Goal: Task Accomplishment & Management: Use online tool/utility

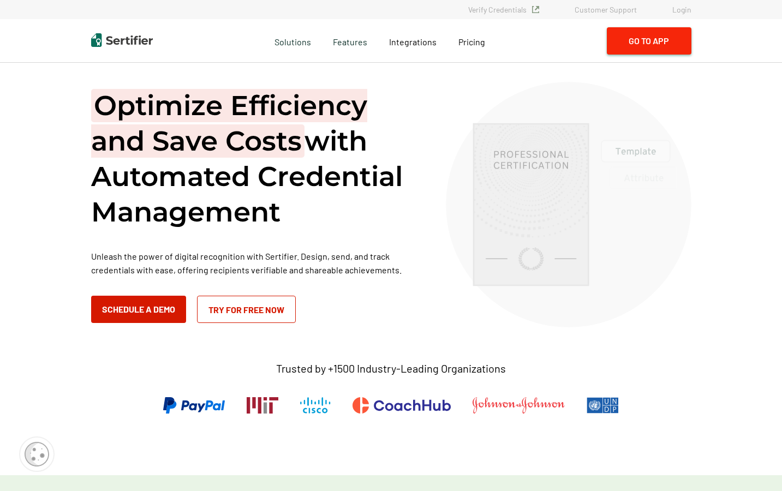
click at [661, 43] on button "Go to App" at bounding box center [649, 40] width 85 height 27
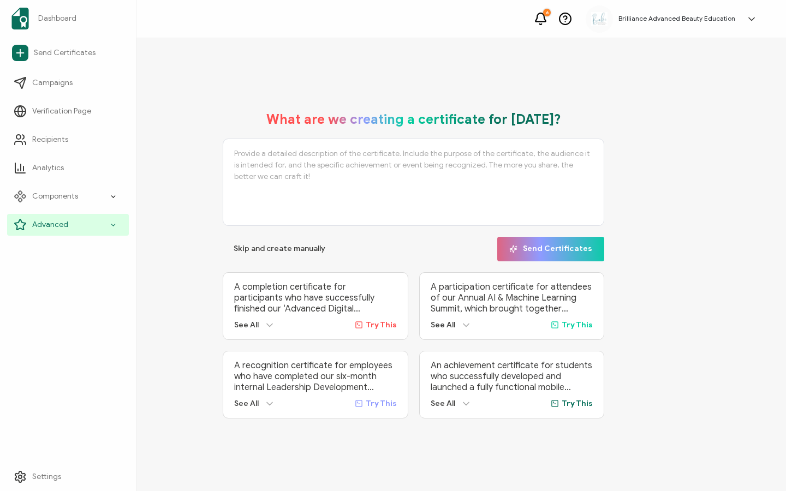
click at [45, 222] on span "Advanced" at bounding box center [50, 224] width 36 height 11
click at [49, 225] on span "Advanced" at bounding box center [50, 224] width 36 height 11
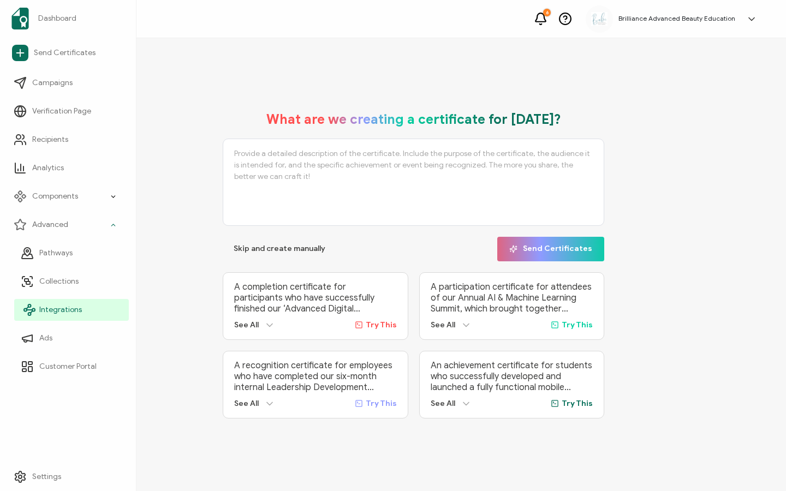
click at [49, 312] on span "Integrations" at bounding box center [60, 309] width 43 height 11
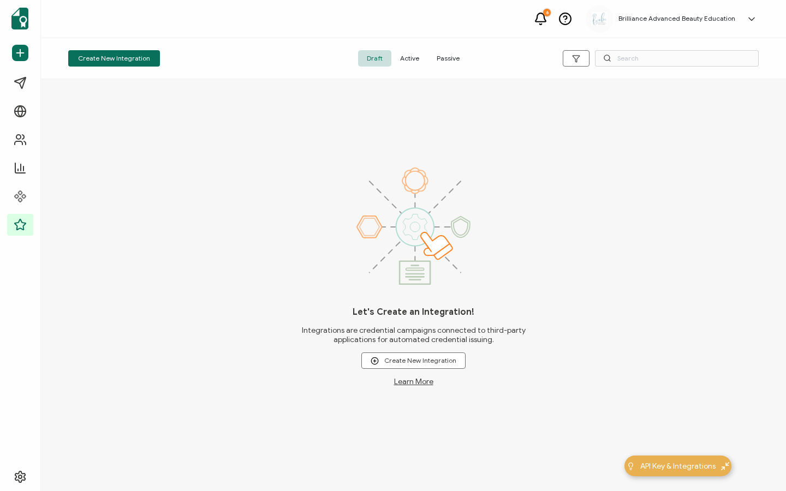
click at [410, 61] on span "Active" at bounding box center [409, 58] width 37 height 16
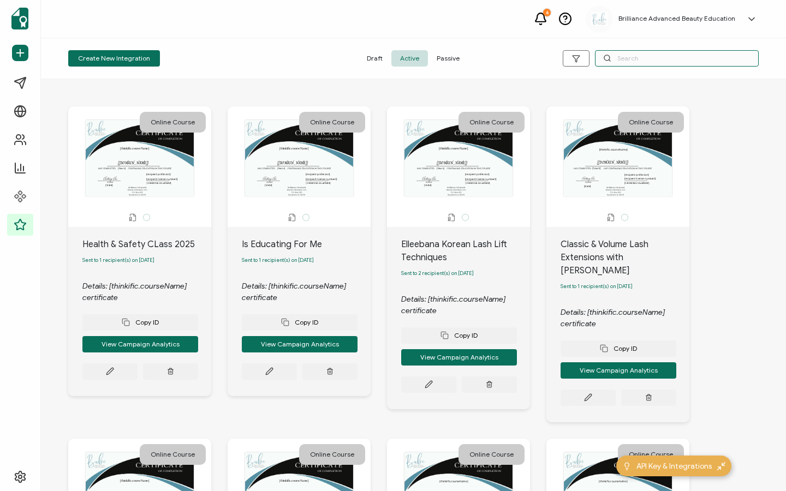
click at [641, 59] on input "text" at bounding box center [677, 58] width 164 height 16
type input "Lumin"
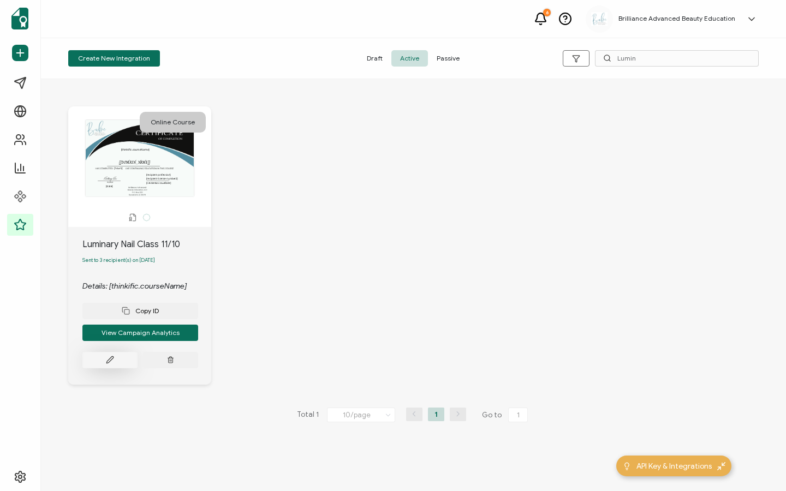
click at [113, 361] on icon at bounding box center [109, 360] width 7 height 7
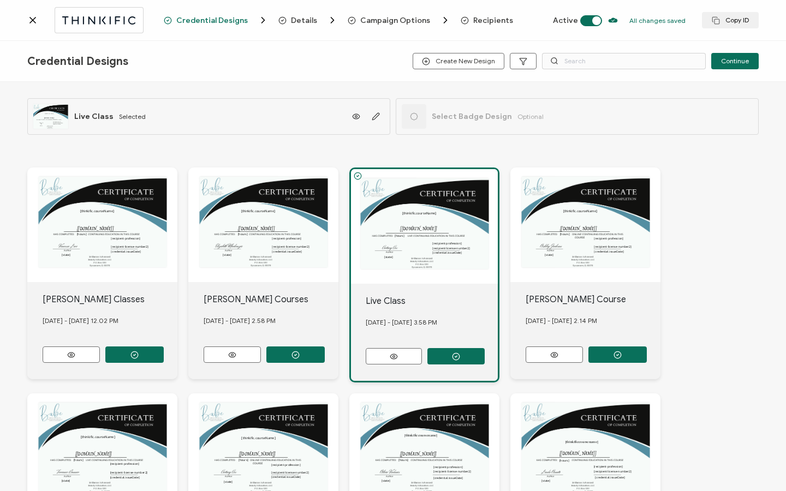
click at [473, 20] on span "Recipients" at bounding box center [493, 20] width 40 height 8
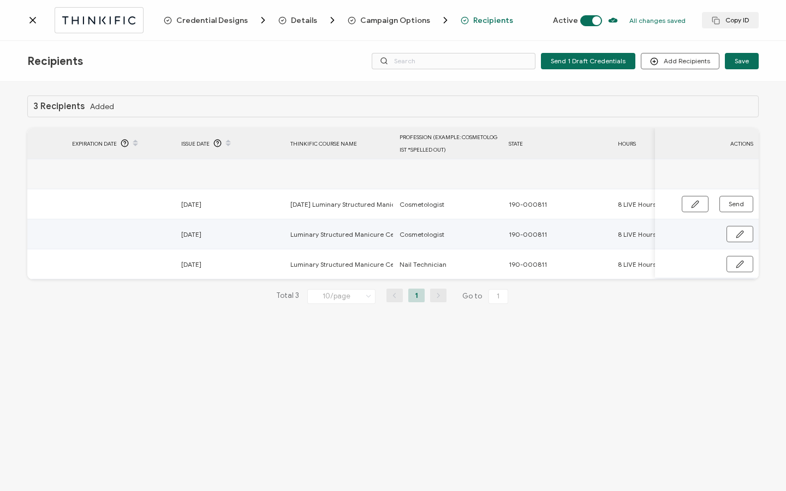
scroll to position [0, 521]
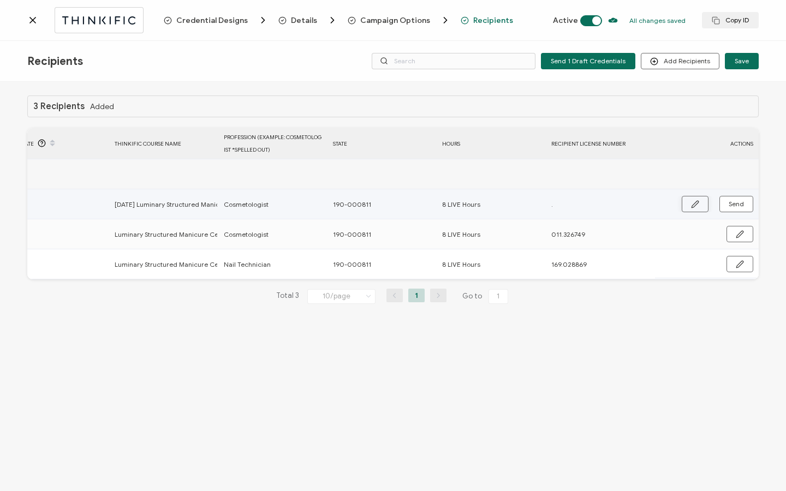
click at [695, 202] on icon "button" at bounding box center [694, 204] width 7 height 7
click at [605, 209] on input "." at bounding box center [598, 204] width 95 height 17
type input "0"
type input "01"
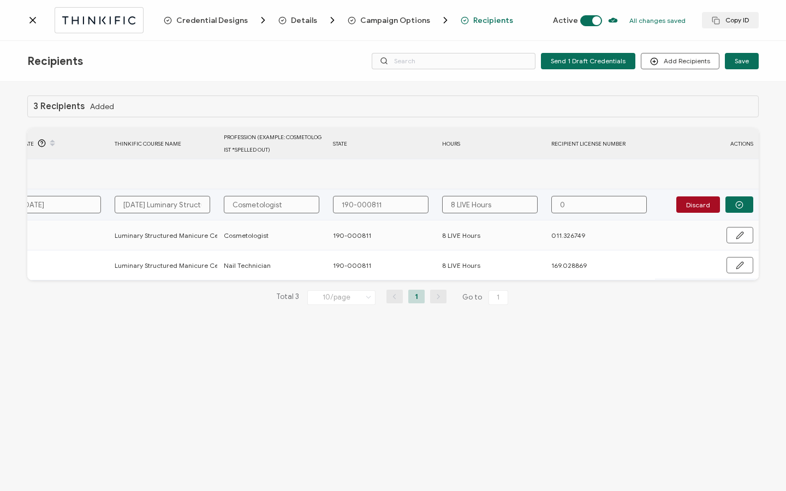
type input "01"
type input "011"
type input "011."
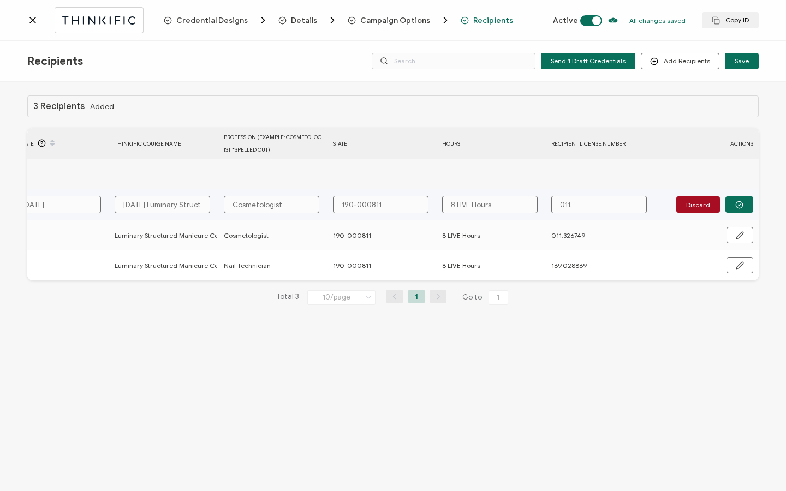
type input "011.3"
type input "011.33"
type input "011.333"
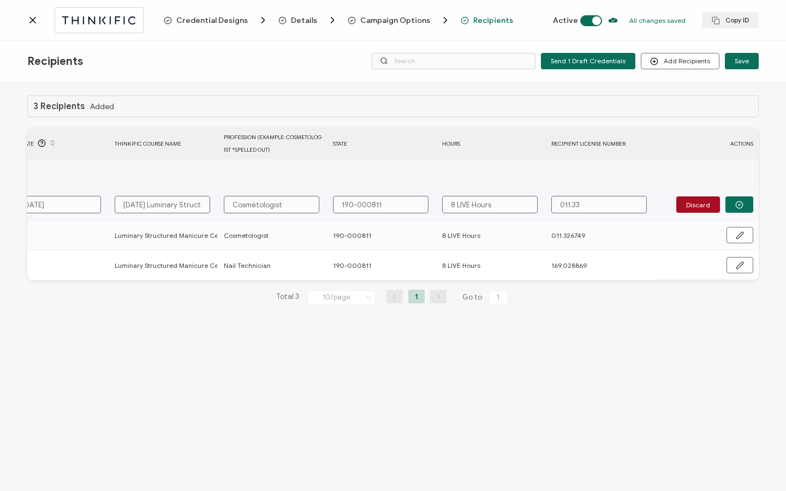
type input "011.333"
type input "011.3332"
type input "011.33324"
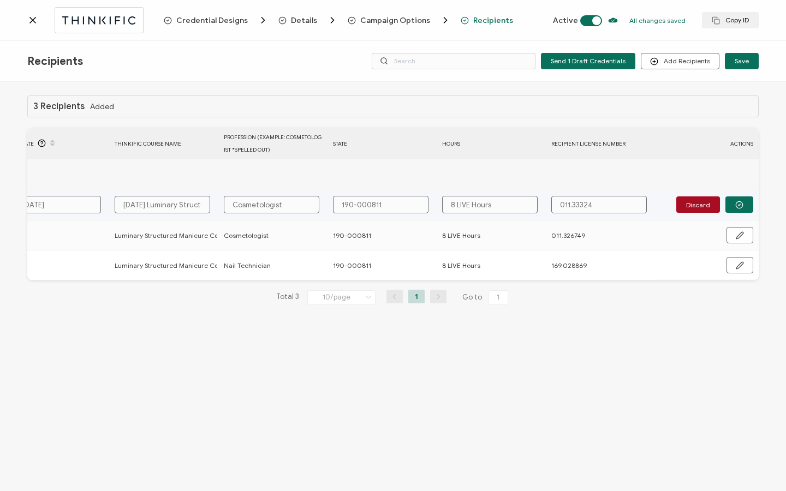
type input "011.333247"
type input "011.33324"
type input "011.333244"
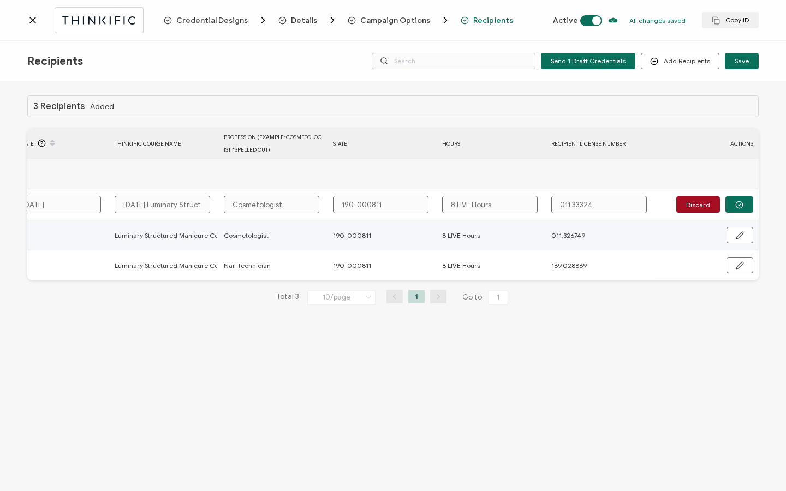
type input "011.333244"
click at [732, 209] on button "button" at bounding box center [739, 204] width 28 height 16
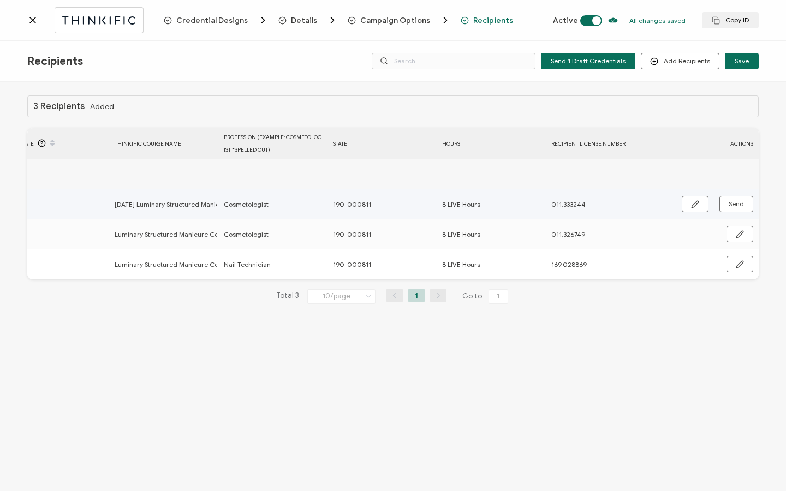
click at [739, 193] on td "Send" at bounding box center [707, 204] width 104 height 30
click at [738, 201] on span "Send" at bounding box center [735, 204] width 15 height 7
